Goal: Information Seeking & Learning: Learn about a topic

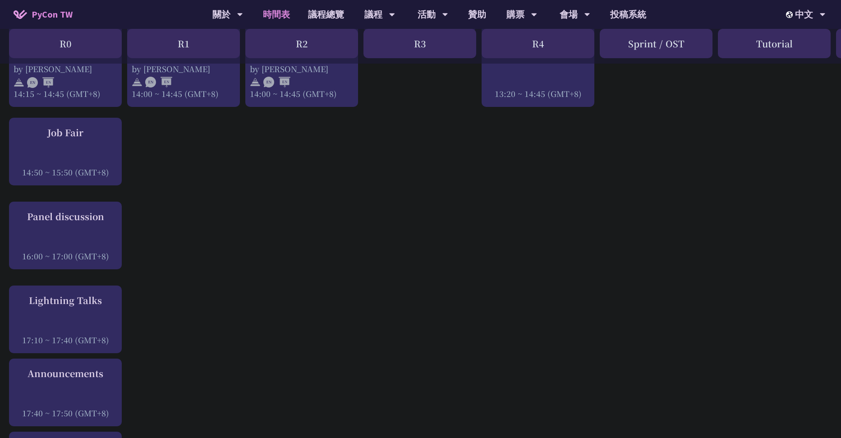
scroll to position [1044, 0]
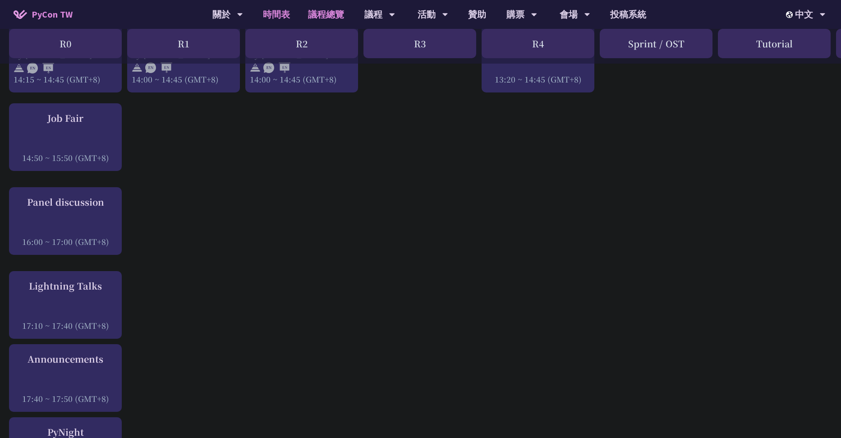
click at [318, 12] on link "議程總覽" at bounding box center [326, 14] width 54 height 29
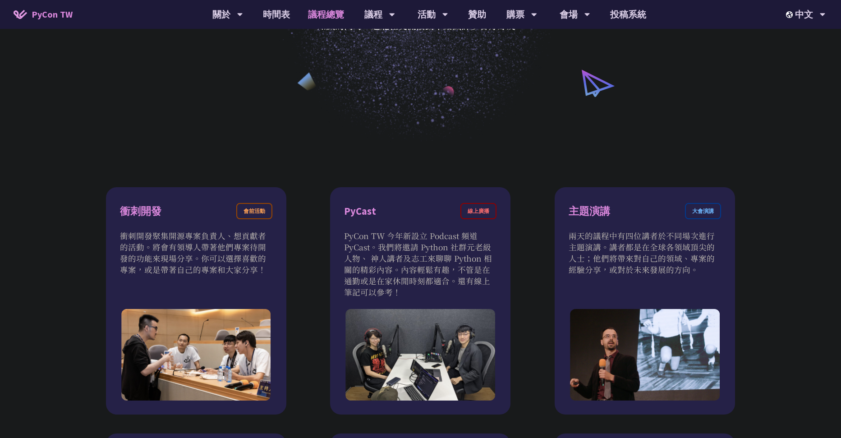
scroll to position [207, 0]
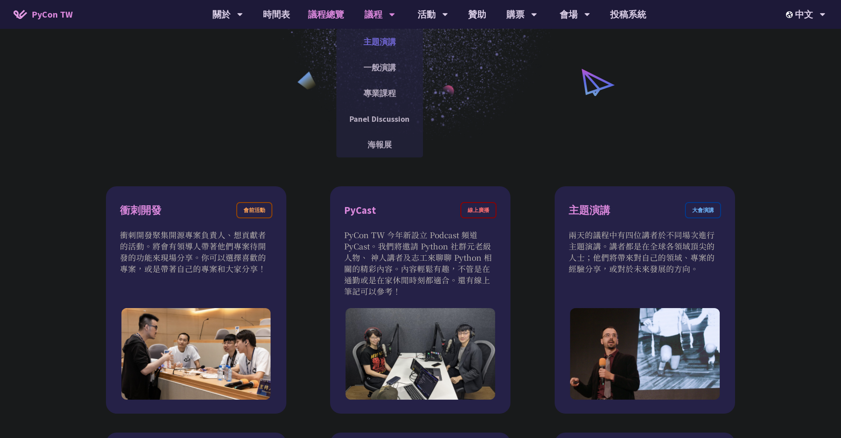
click at [384, 40] on link "主題演講" at bounding box center [379, 41] width 87 height 21
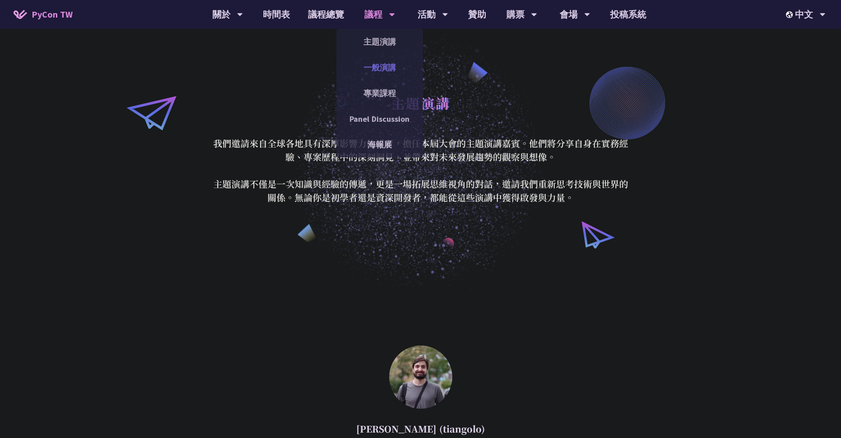
click at [377, 73] on link "一般演講" at bounding box center [379, 67] width 87 height 21
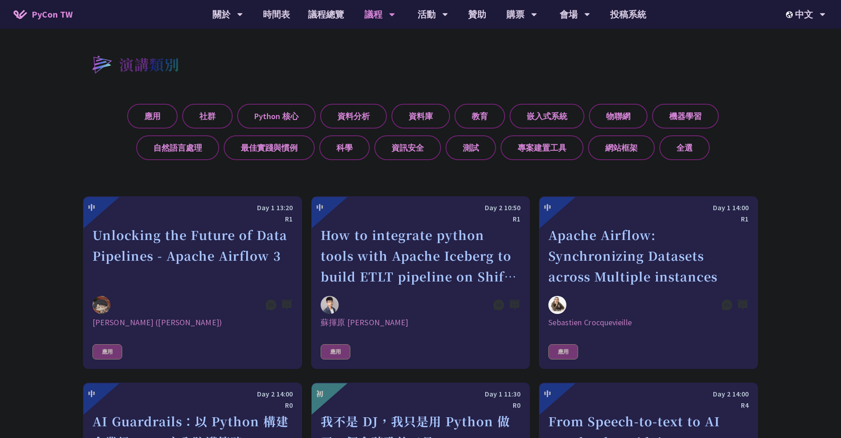
scroll to position [348, 0]
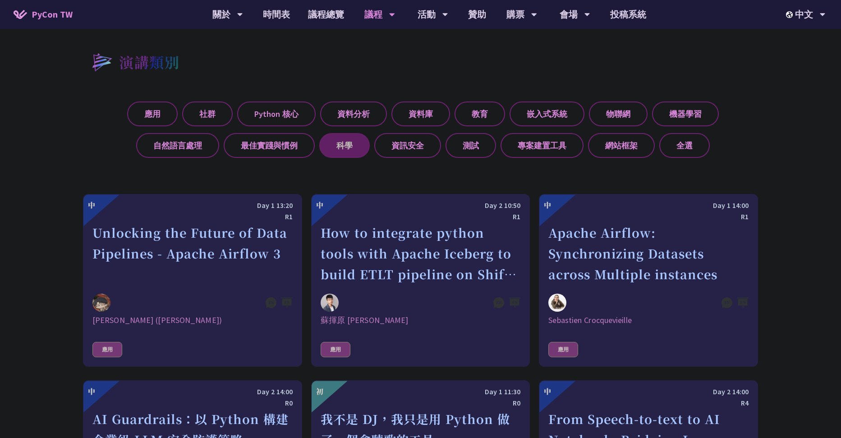
click at [333, 138] on label "科學" at bounding box center [344, 145] width 51 height 25
click at [0, 0] on input "科學" at bounding box center [0, 0] width 0 height 0
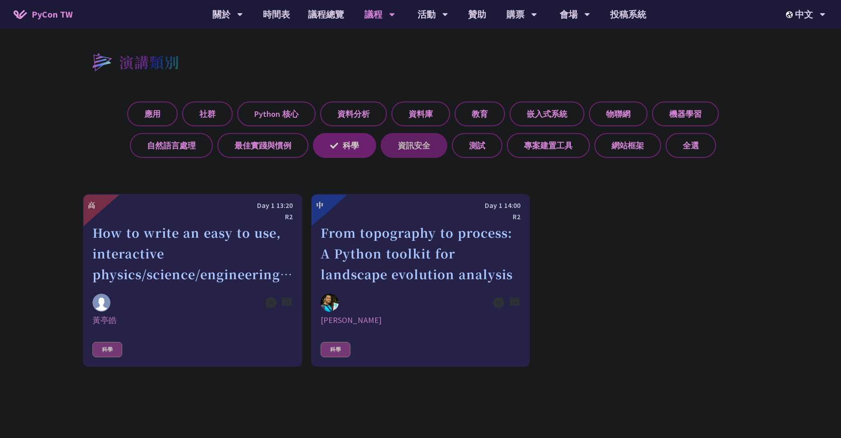
click at [405, 143] on label "資訊安全" at bounding box center [414, 145] width 67 height 25
click at [0, 0] on input "資訊安全" at bounding box center [0, 0] width 0 height 0
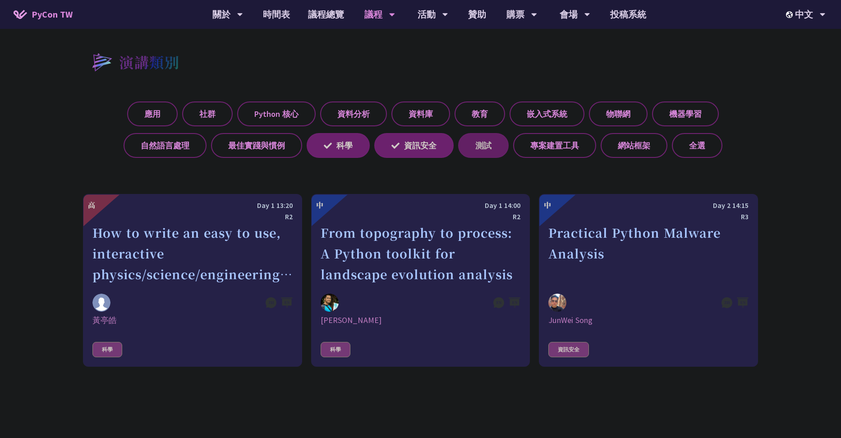
click at [481, 148] on label "測試" at bounding box center [483, 145] width 51 height 25
click at [0, 0] on input "測試" at bounding box center [0, 0] width 0 height 0
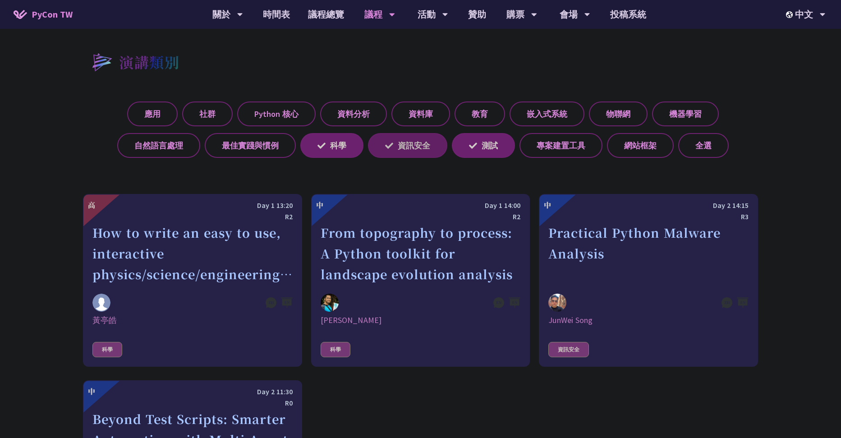
click at [378, 152] on label "資訊安全" at bounding box center [407, 145] width 79 height 25
click at [0, 0] on input "資訊安全" at bounding box center [0, 0] width 0 height 0
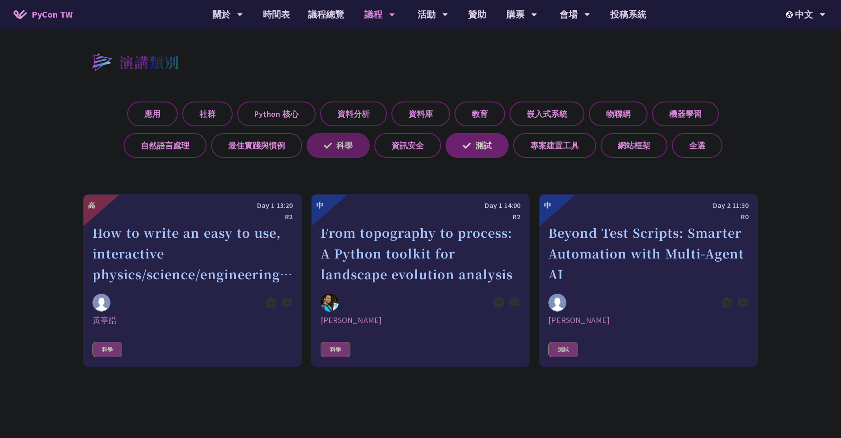
click at [327, 142] on icon at bounding box center [328, 146] width 8 height 8
click at [0, 0] on input "科學" at bounding box center [0, 0] width 0 height 0
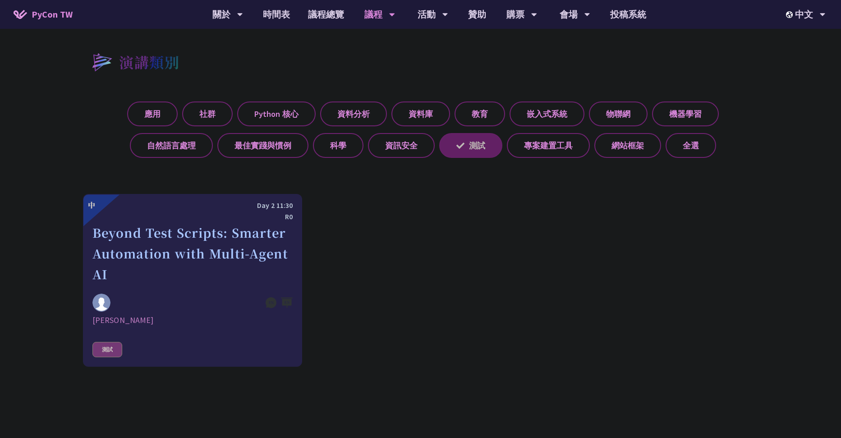
click at [464, 143] on label "測試" at bounding box center [470, 145] width 63 height 25
click at [0, 0] on input "測試" at bounding box center [0, 0] width 0 height 0
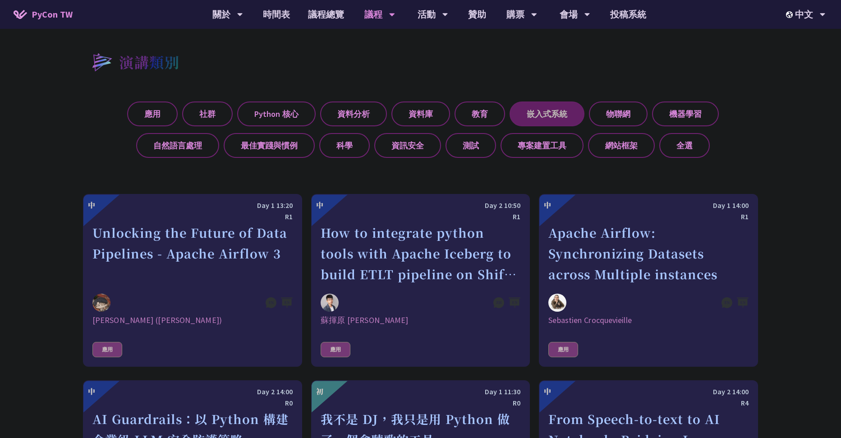
click at [566, 105] on label "嵌入式系統" at bounding box center [547, 113] width 75 height 25
click at [0, 0] on input "嵌入式系統" at bounding box center [0, 0] width 0 height 0
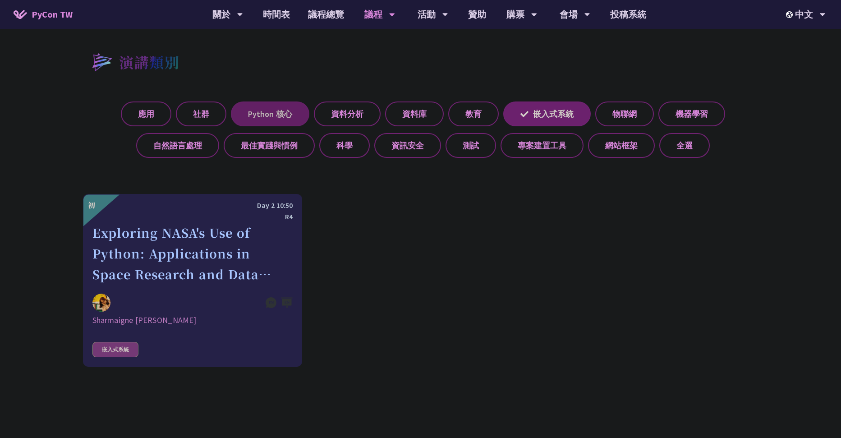
click at [255, 115] on label "Python 核心" at bounding box center [270, 113] width 78 height 25
click at [0, 0] on input "Python 核心" at bounding box center [0, 0] width 0 height 0
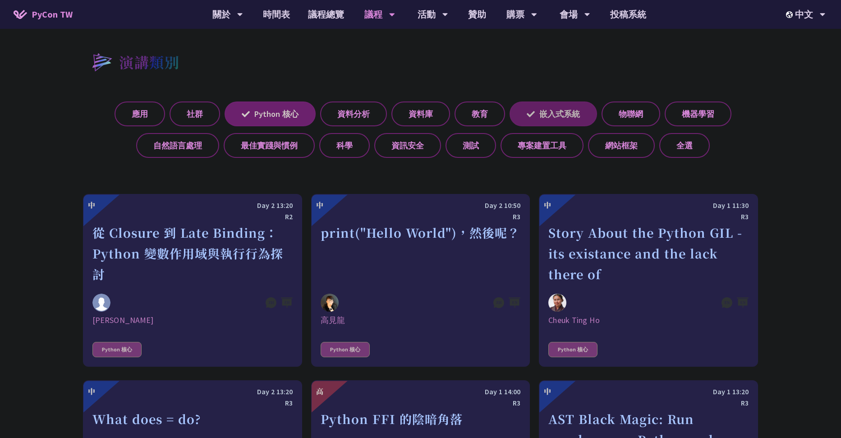
click at [527, 116] on icon at bounding box center [531, 114] width 8 height 8
click at [0, 0] on input "嵌入式系統" at bounding box center [0, 0] width 0 height 0
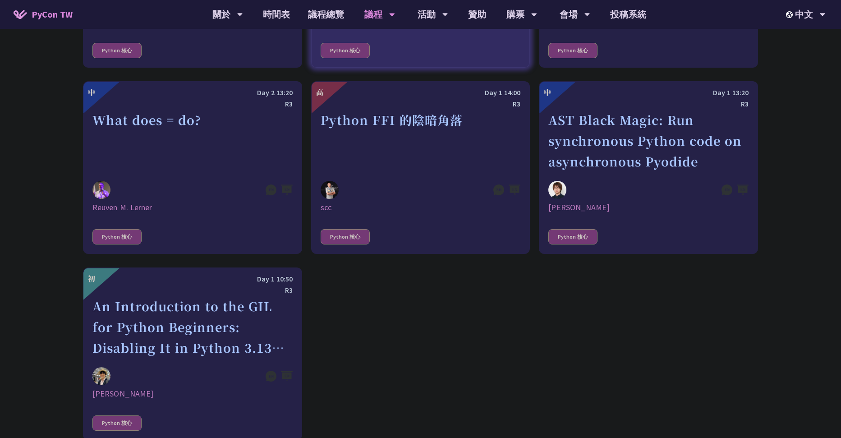
scroll to position [649, 0]
